Goal: Book appointment/travel/reservation

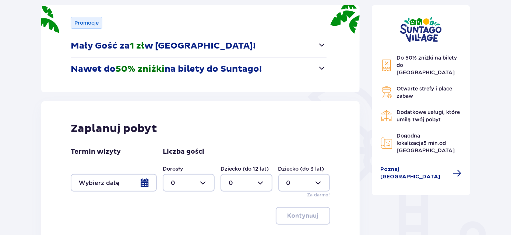
scroll to position [67, 0]
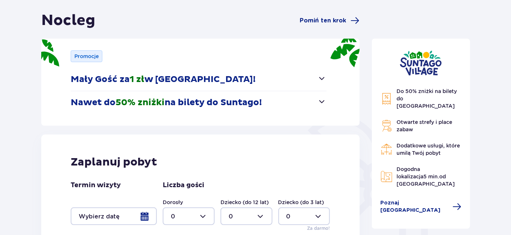
click at [321, 102] on span "button" at bounding box center [321, 101] width 9 height 9
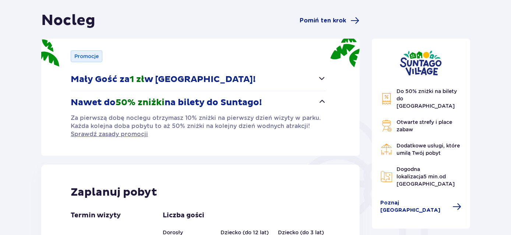
click at [321, 102] on span "button" at bounding box center [321, 101] width 9 height 9
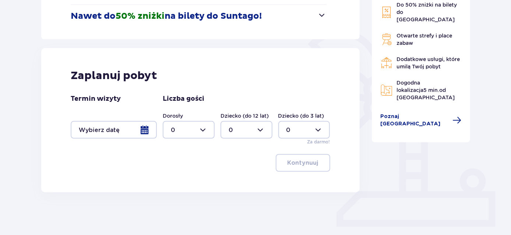
scroll to position [167, 0]
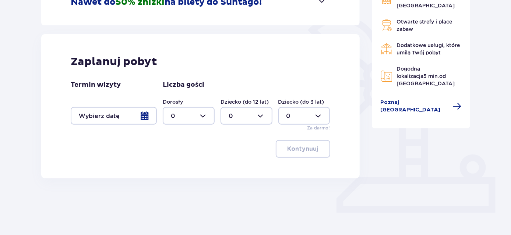
click at [143, 117] on div at bounding box center [114, 116] width 86 height 18
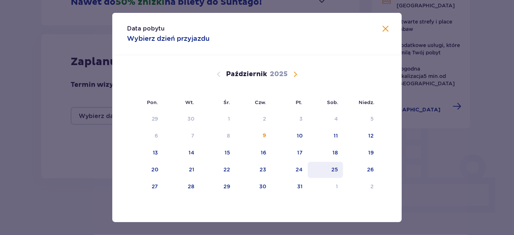
click at [340, 170] on div "25" at bounding box center [326, 170] width 36 height 16
click at [371, 171] on div "26" at bounding box center [370, 169] width 7 height 7
type input "[DATE] - [DATE]"
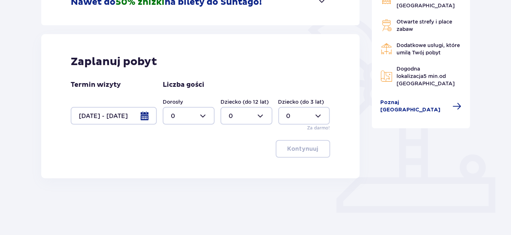
click at [206, 116] on div at bounding box center [189, 116] width 52 height 18
click at [174, 166] on p "4" at bounding box center [173, 167] width 4 height 8
type input "4"
click at [293, 149] on p "Kontynuuj" at bounding box center [302, 149] width 31 height 8
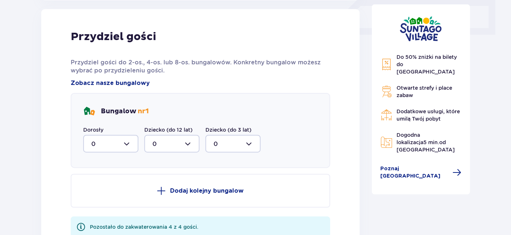
scroll to position [379, 0]
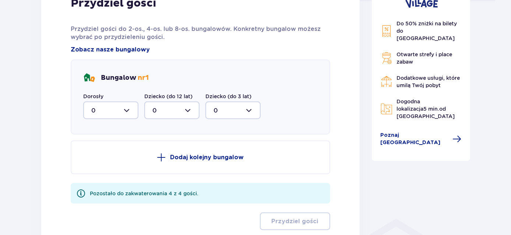
click at [131, 107] on div at bounding box center [110, 111] width 55 height 18
click at [102, 165] on div "2" at bounding box center [110, 164] width 39 height 8
type input "2"
click at [183, 157] on p "Dodaj kolejny bungalow" at bounding box center [207, 157] width 74 height 8
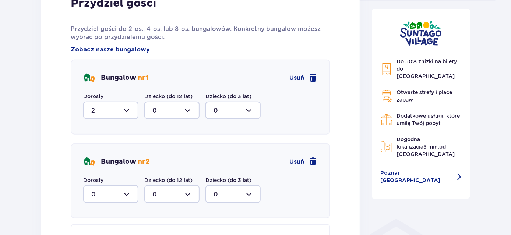
click at [125, 192] on div at bounding box center [110, 194] width 55 height 18
click at [113, 173] on div "2" at bounding box center [110, 172] width 39 height 8
type input "2"
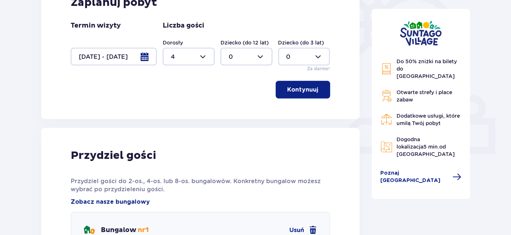
scroll to position [211, 0]
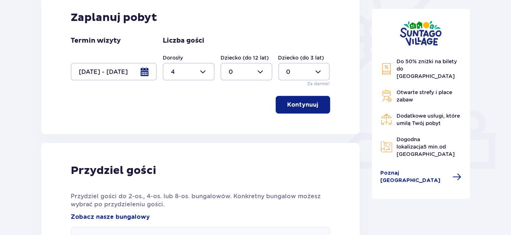
click at [204, 75] on div at bounding box center [189, 72] width 52 height 18
click at [176, 149] on div "8" at bounding box center [189, 151] width 36 height 8
type input "8"
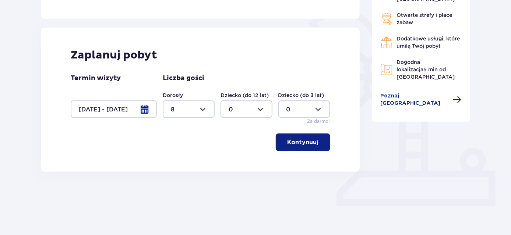
click at [291, 143] on p "Kontynuuj" at bounding box center [302, 142] width 31 height 8
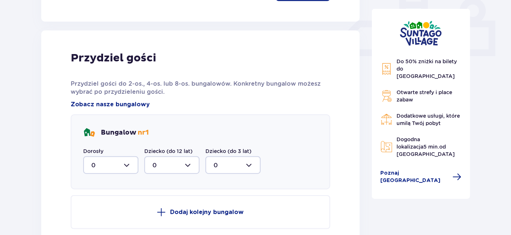
scroll to position [345, 0]
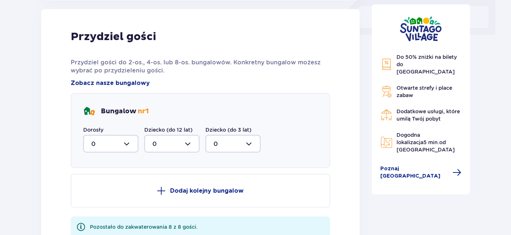
click at [129, 144] on div at bounding box center [110, 144] width 55 height 18
click at [106, 198] on div "2" at bounding box center [110, 197] width 39 height 8
type input "2"
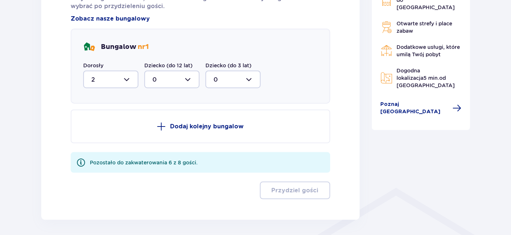
scroll to position [412, 0]
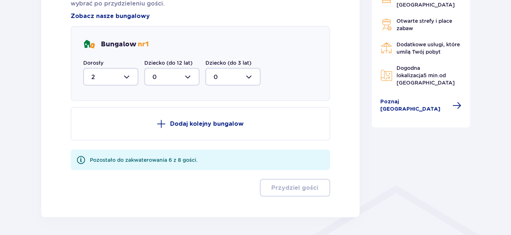
click at [198, 120] on p "Dodaj kolejny bungalow" at bounding box center [207, 124] width 74 height 8
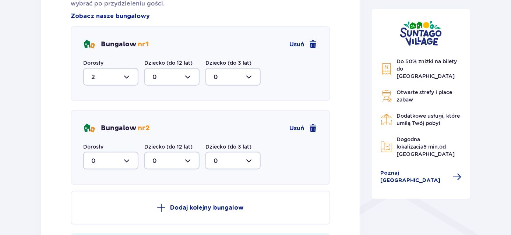
click at [123, 159] on div at bounding box center [110, 161] width 55 height 18
click at [106, 120] on div "2" at bounding box center [110, 120] width 39 height 8
type input "2"
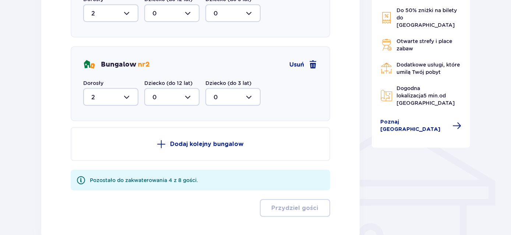
scroll to position [479, 0]
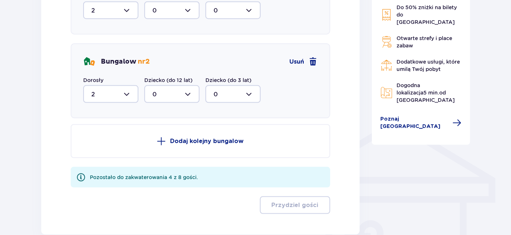
click at [194, 141] on p "Dodaj kolejny bungalow" at bounding box center [207, 141] width 74 height 8
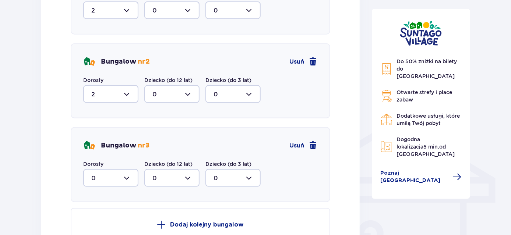
click at [131, 174] on div at bounding box center [110, 178] width 55 height 18
click at [96, 155] on div "4" at bounding box center [110, 156] width 39 height 8
type input "4"
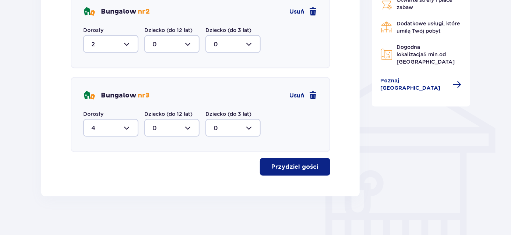
scroll to position [533, 0]
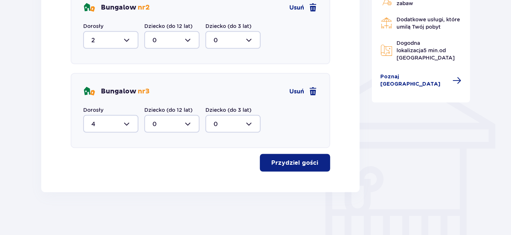
click at [311, 162] on p "Przydziel gości" at bounding box center [295, 163] width 47 height 8
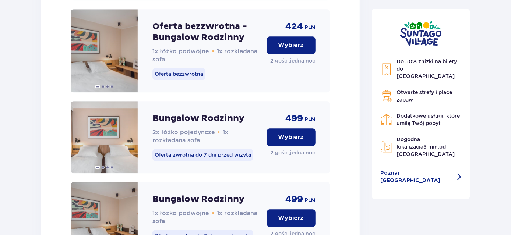
scroll to position [924, 0]
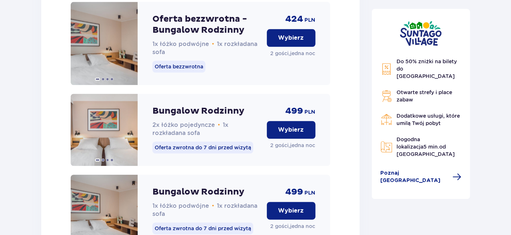
click at [294, 42] on p "Wybierz" at bounding box center [291, 38] width 26 height 8
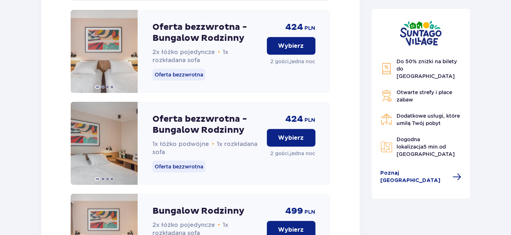
scroll to position [1707, 0]
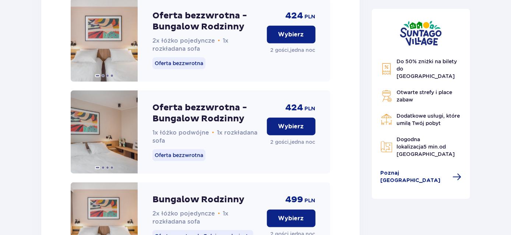
click at [306, 135] on button "Wybierz" at bounding box center [291, 127] width 49 height 18
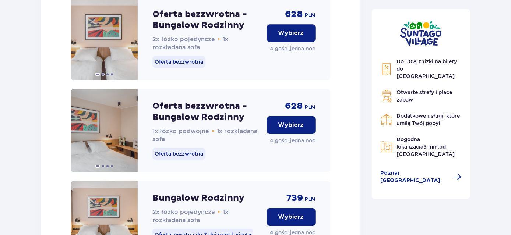
scroll to position [2590, 0]
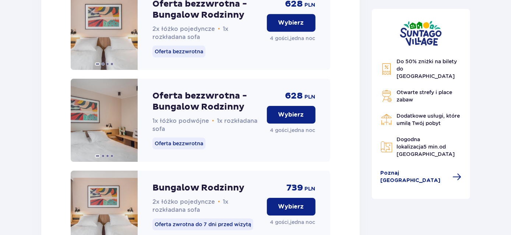
click at [292, 119] on p "Wybierz" at bounding box center [291, 115] width 26 height 8
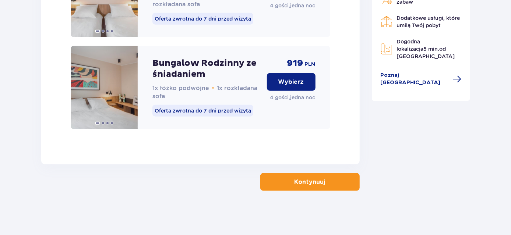
scroll to position [3208, 0]
click at [304, 187] on button "Kontynuuj" at bounding box center [309, 182] width 99 height 18
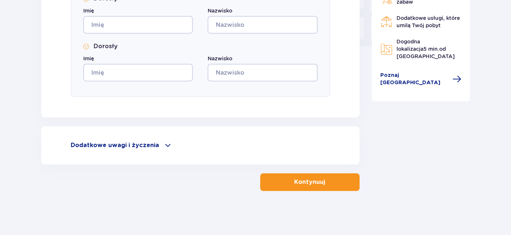
scroll to position [737, 0]
click at [157, 147] on div "Dodatkowe uwagi i życzenia" at bounding box center [200, 145] width 259 height 9
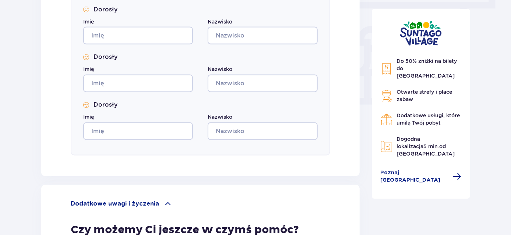
scroll to position [670, 0]
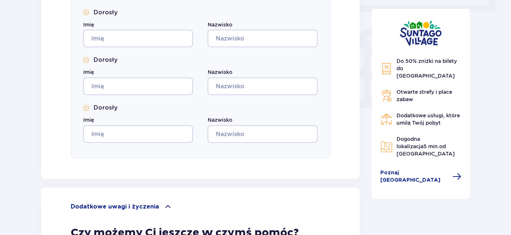
click at [404, 89] on span "Otwarte strefy i place zabaw" at bounding box center [425, 95] width 56 height 13
click at [415, 170] on span "Poznaj [GEOGRAPHIC_DATA]" at bounding box center [414, 177] width 68 height 15
